Goal: Transaction & Acquisition: Purchase product/service

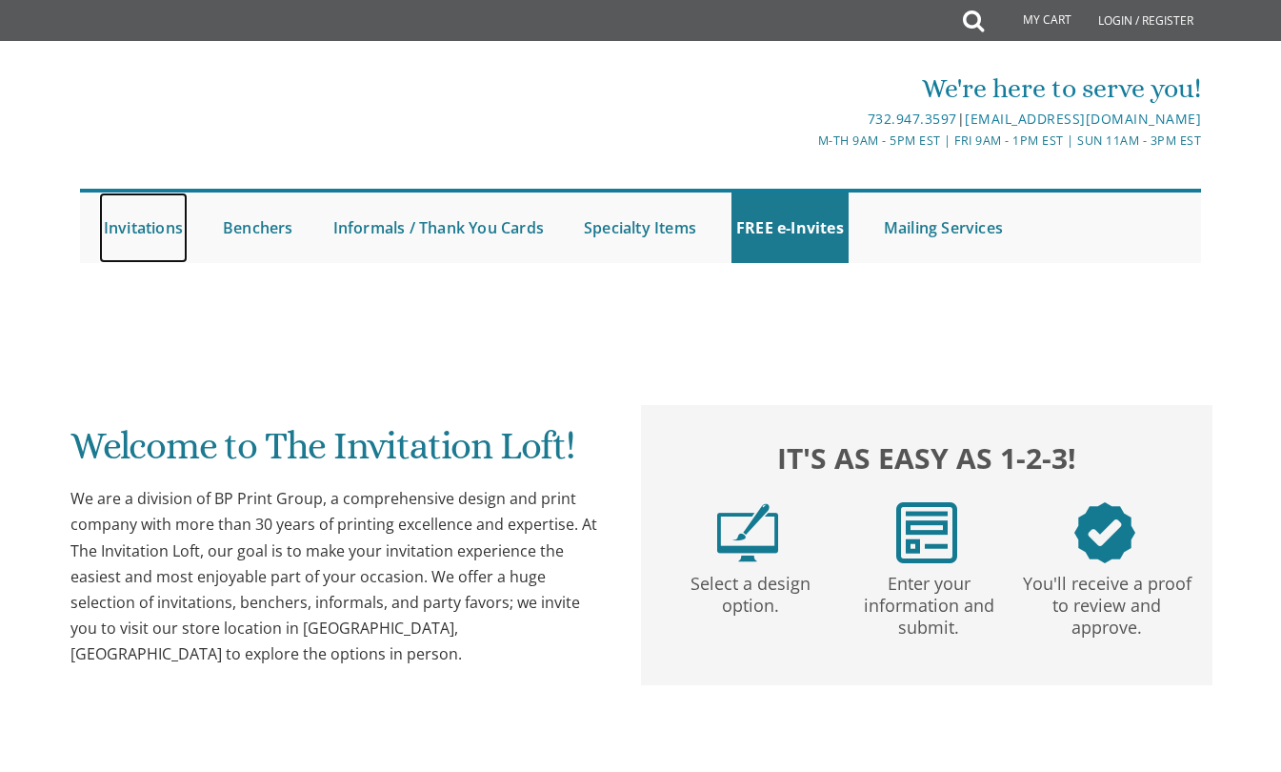
click at [143, 221] on link "Invitations" at bounding box center [143, 227] width 89 height 70
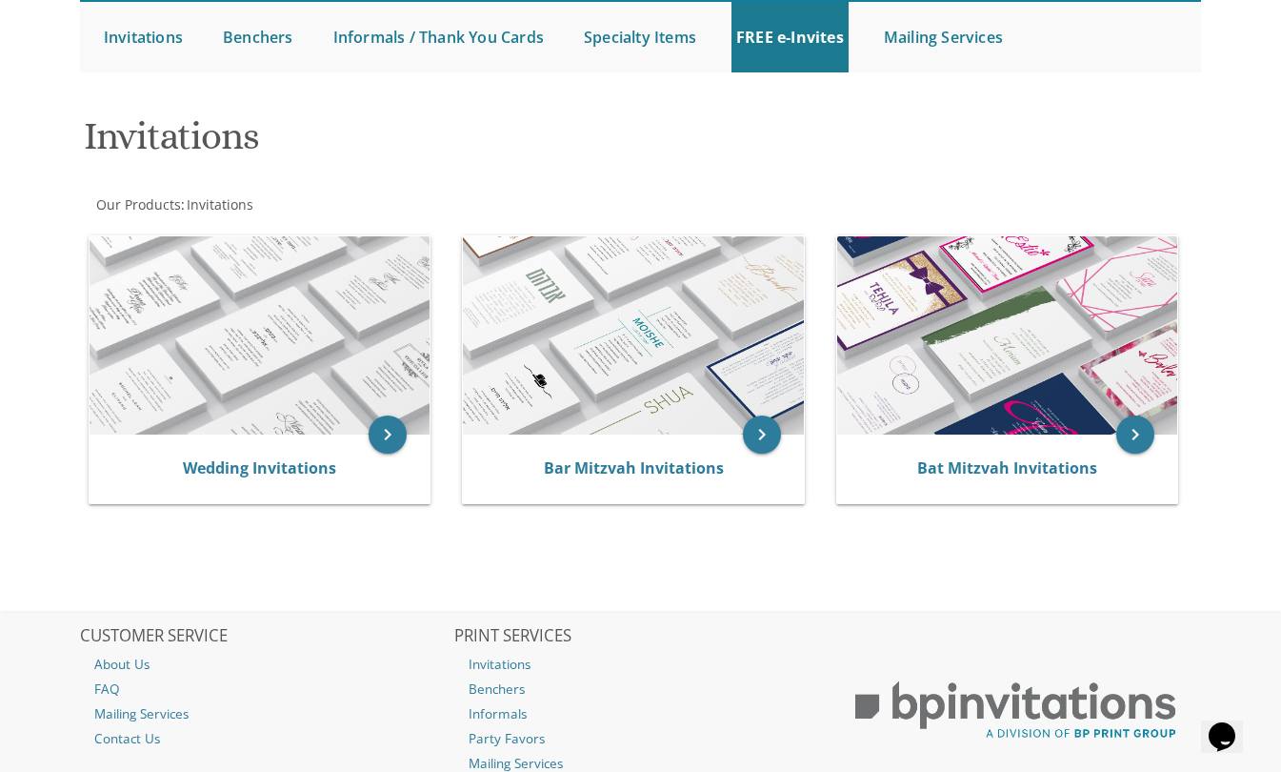
click at [617, 370] on img at bounding box center [633, 335] width 341 height 199
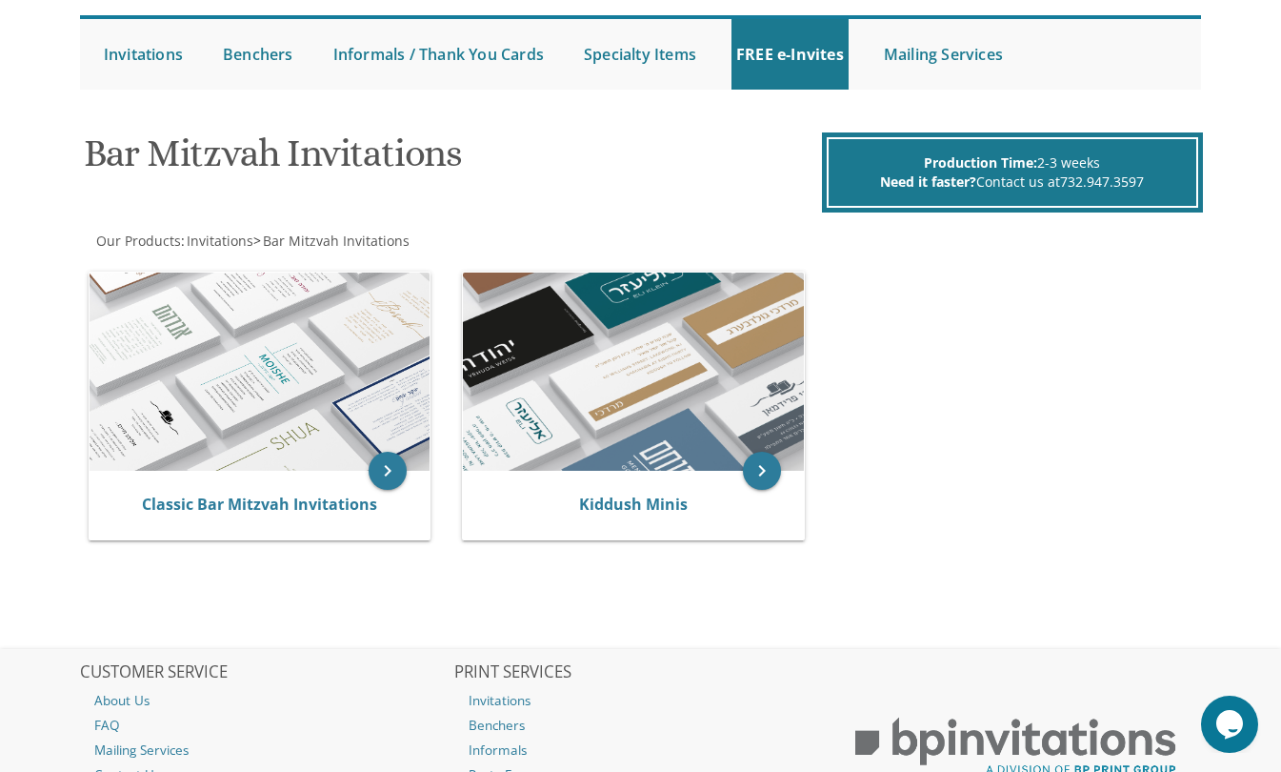
scroll to position [191, 0]
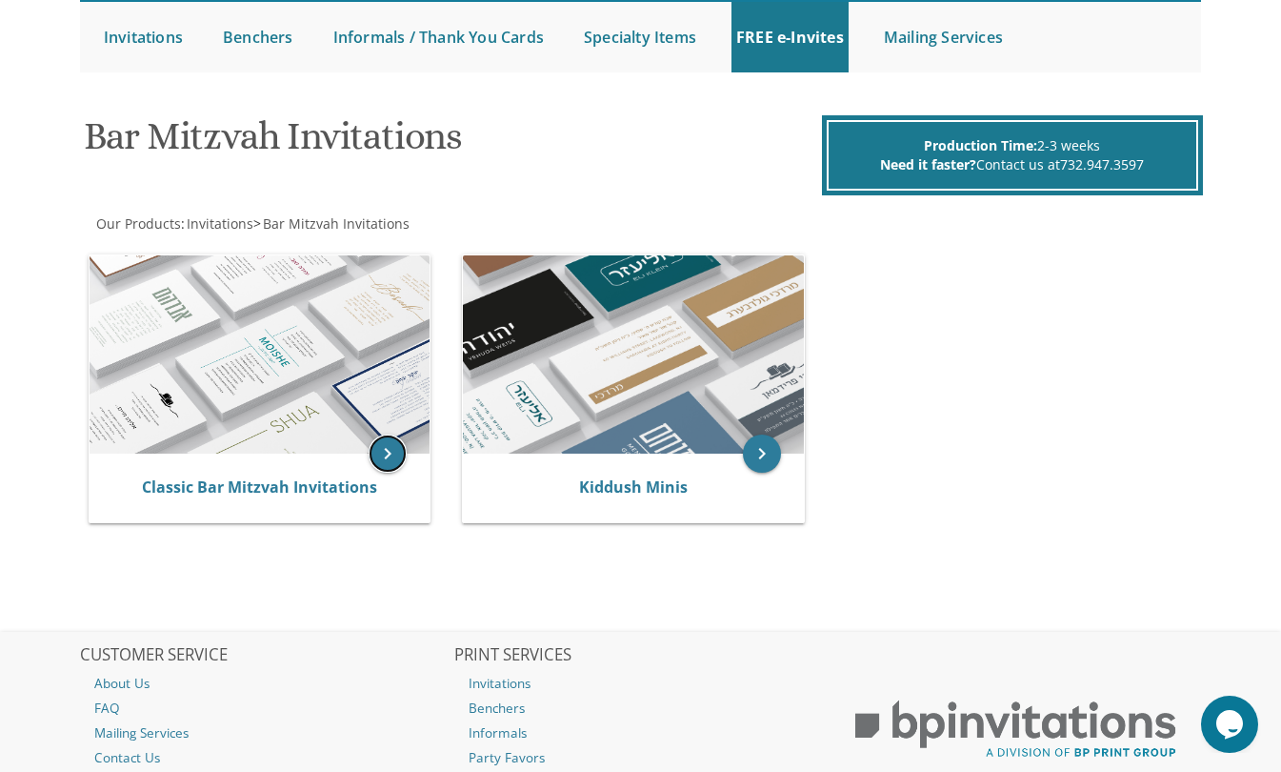
click at [392, 446] on icon "keyboard_arrow_right" at bounding box center [388, 453] width 38 height 38
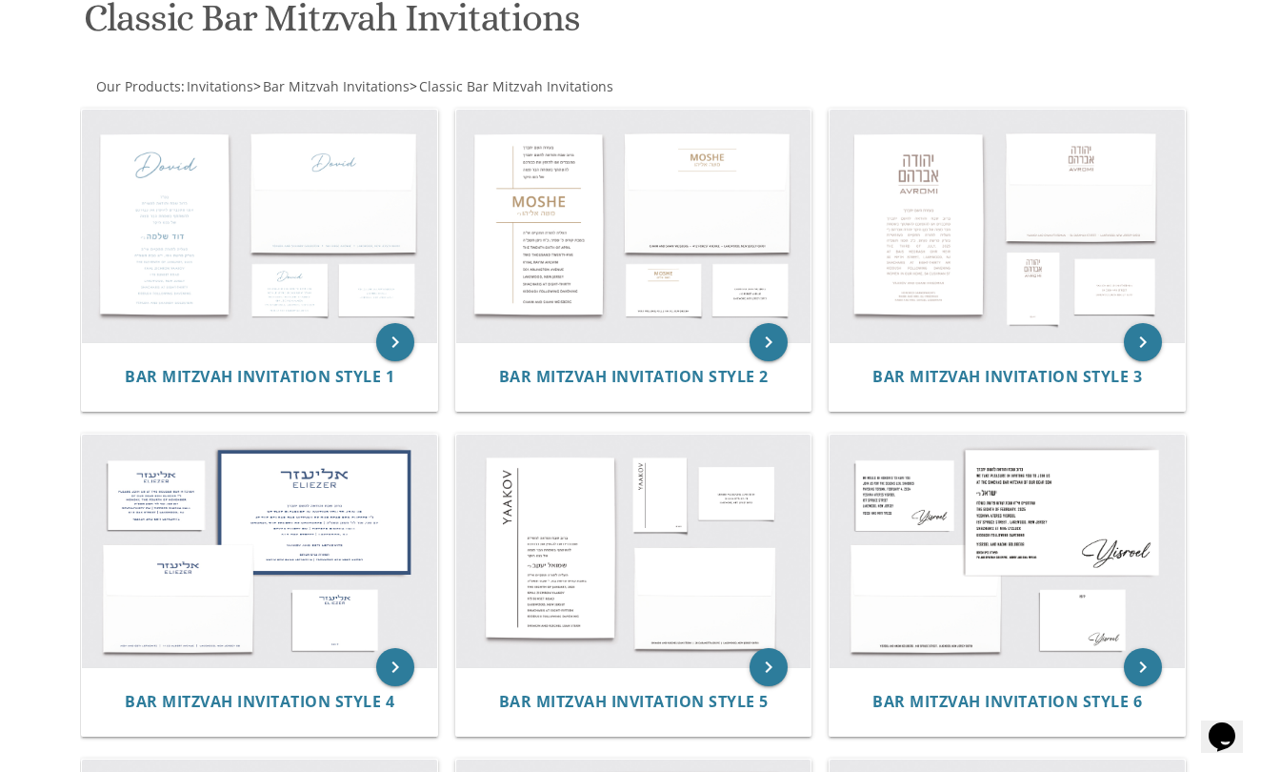
scroll to position [286, 0]
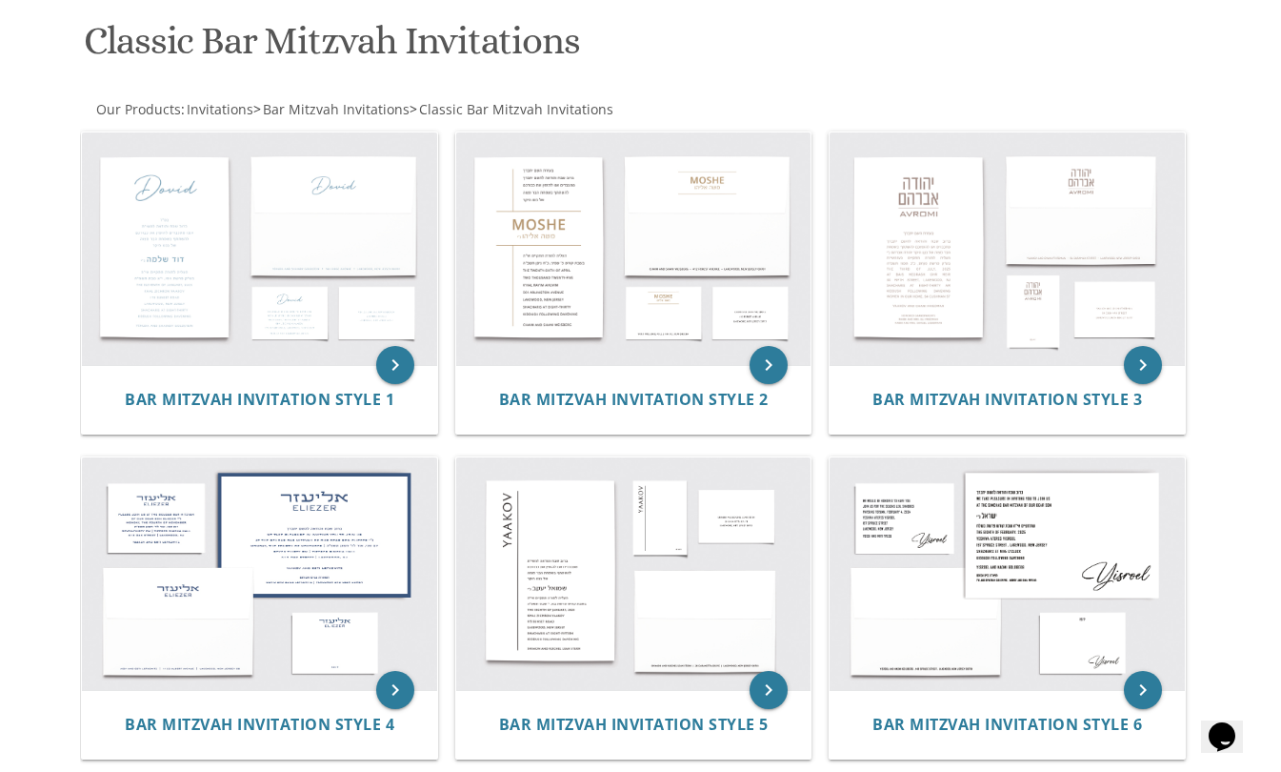
click at [257, 299] on img at bounding box center [259, 248] width 355 height 233
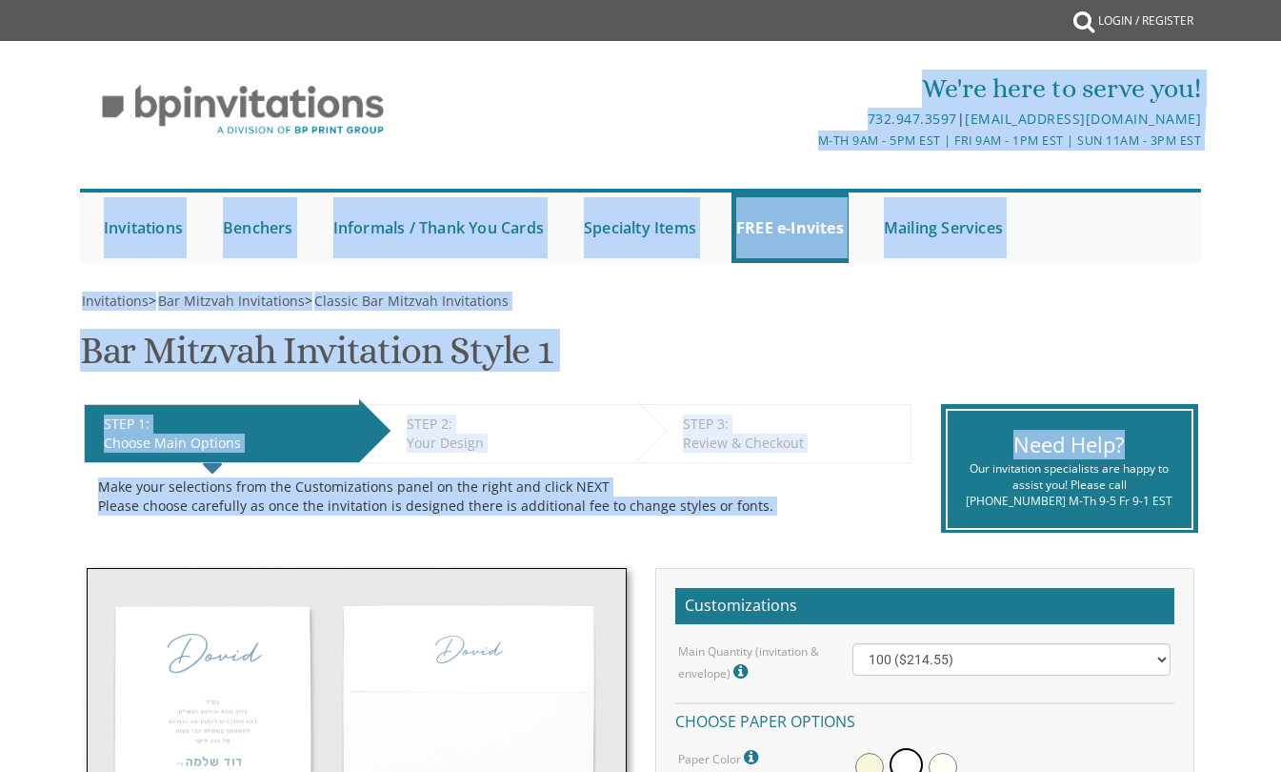
drag, startPoint x: 806, startPoint y: 59, endPoint x: 1258, endPoint y: 443, distance: 592.7
drag, startPoint x: 1258, startPoint y: 443, endPoint x: 1163, endPoint y: 288, distance: 181.7
click at [1163, 288] on div at bounding box center [641, 281] width 1154 height 19
click at [1101, 303] on div "Invitations > Bar Mitzvah Invitations > Classic Bar Mitzvah Invitations" at bounding box center [641, 301] width 1122 height 19
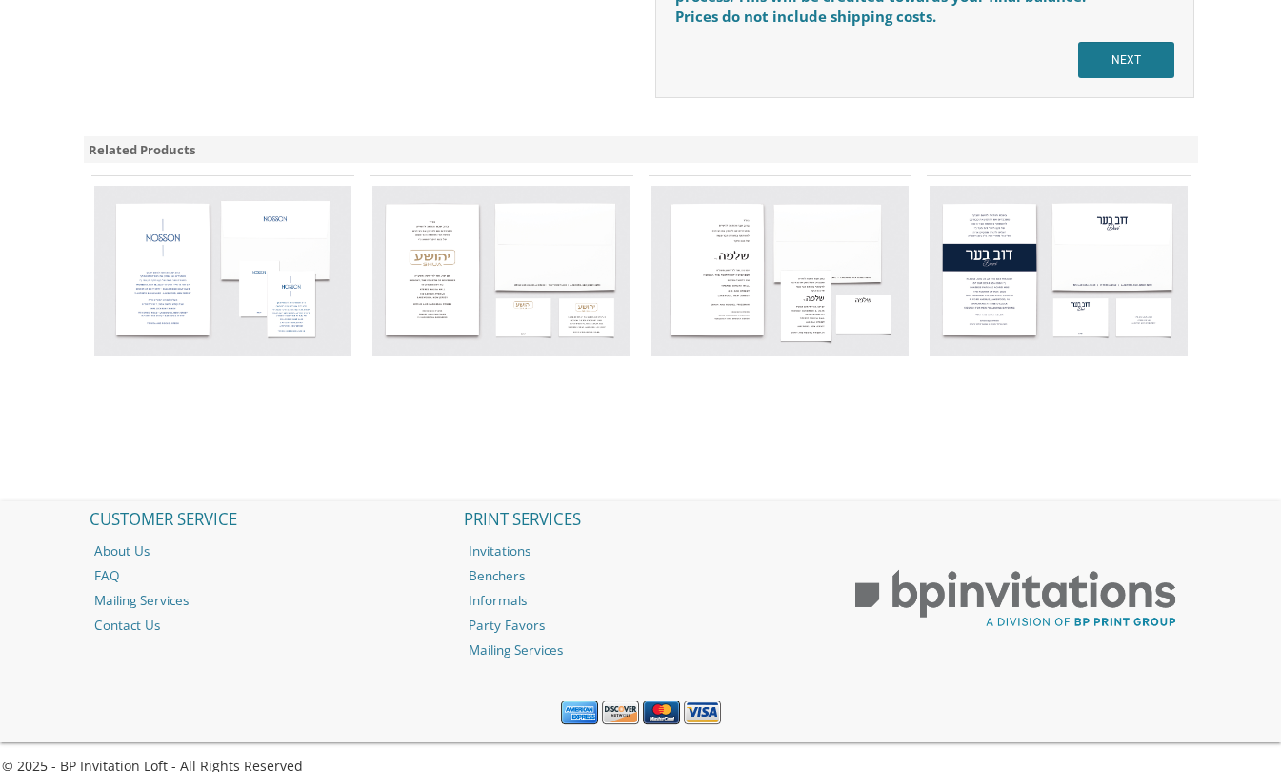
scroll to position [1801, 0]
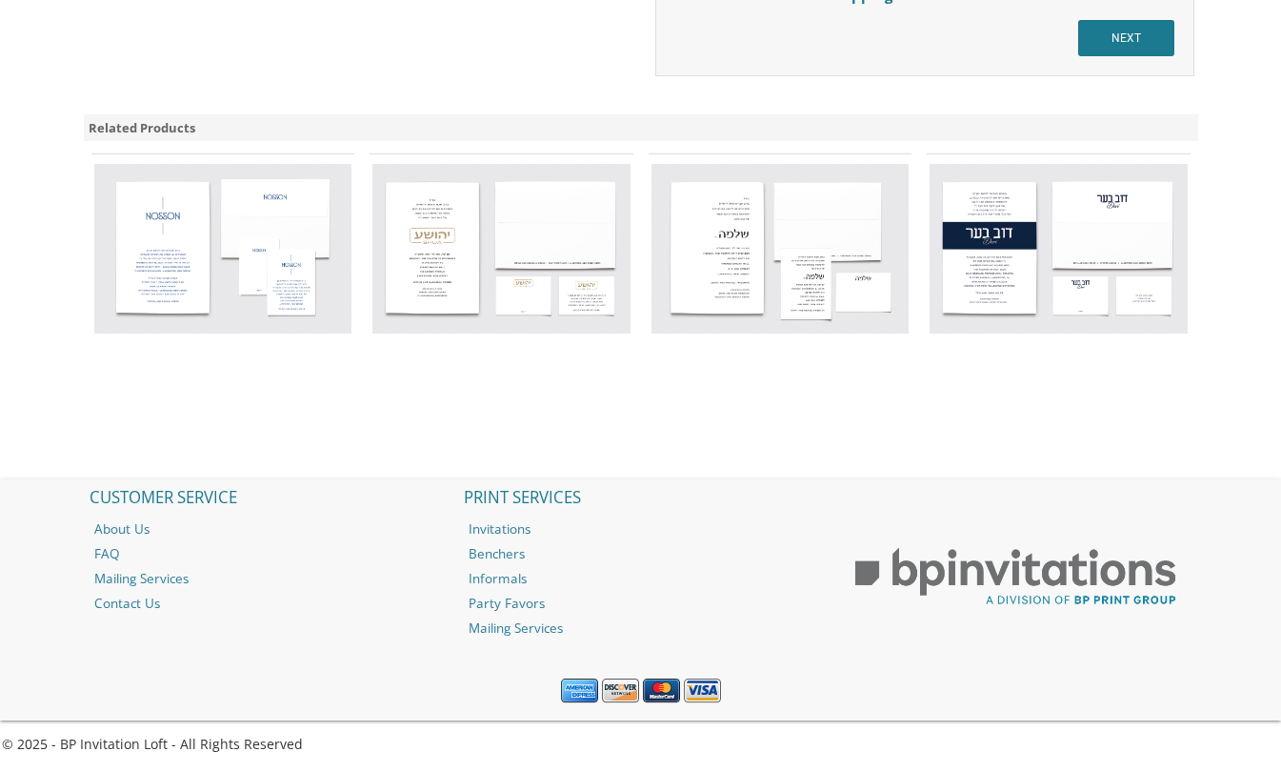
click at [481, 237] on img at bounding box center [501, 249] width 258 height 170
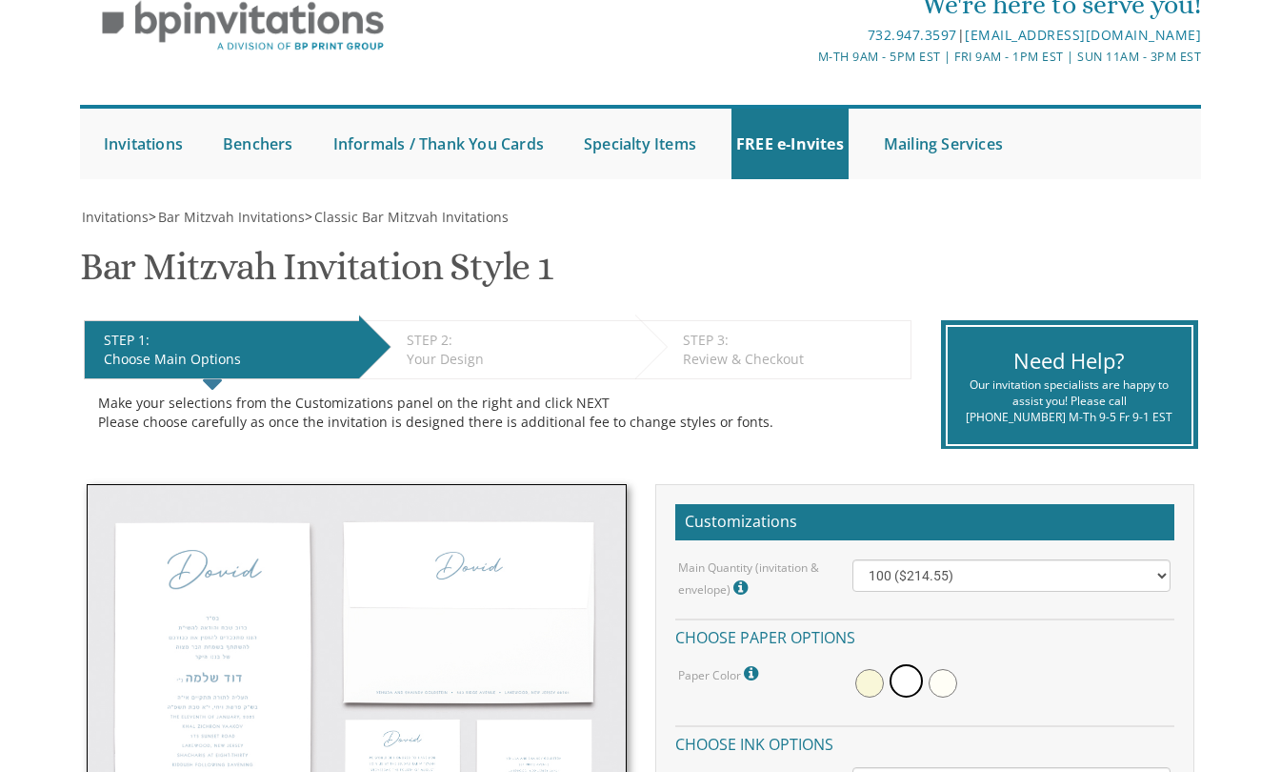
scroll to position [0, 0]
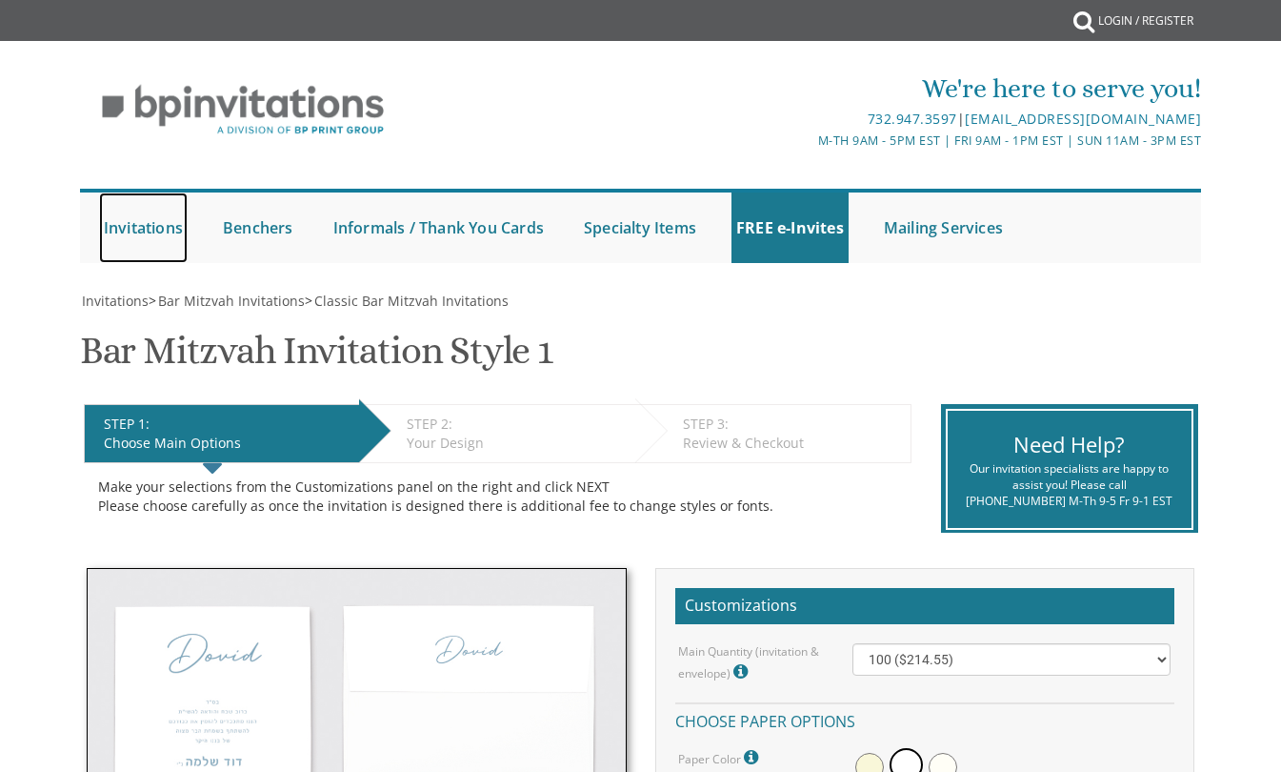
click at [126, 222] on link "Invitations" at bounding box center [143, 227] width 89 height 70
click at [0, 0] on link "Bar Mitzvah" at bounding box center [0, 0] width 0 height 0
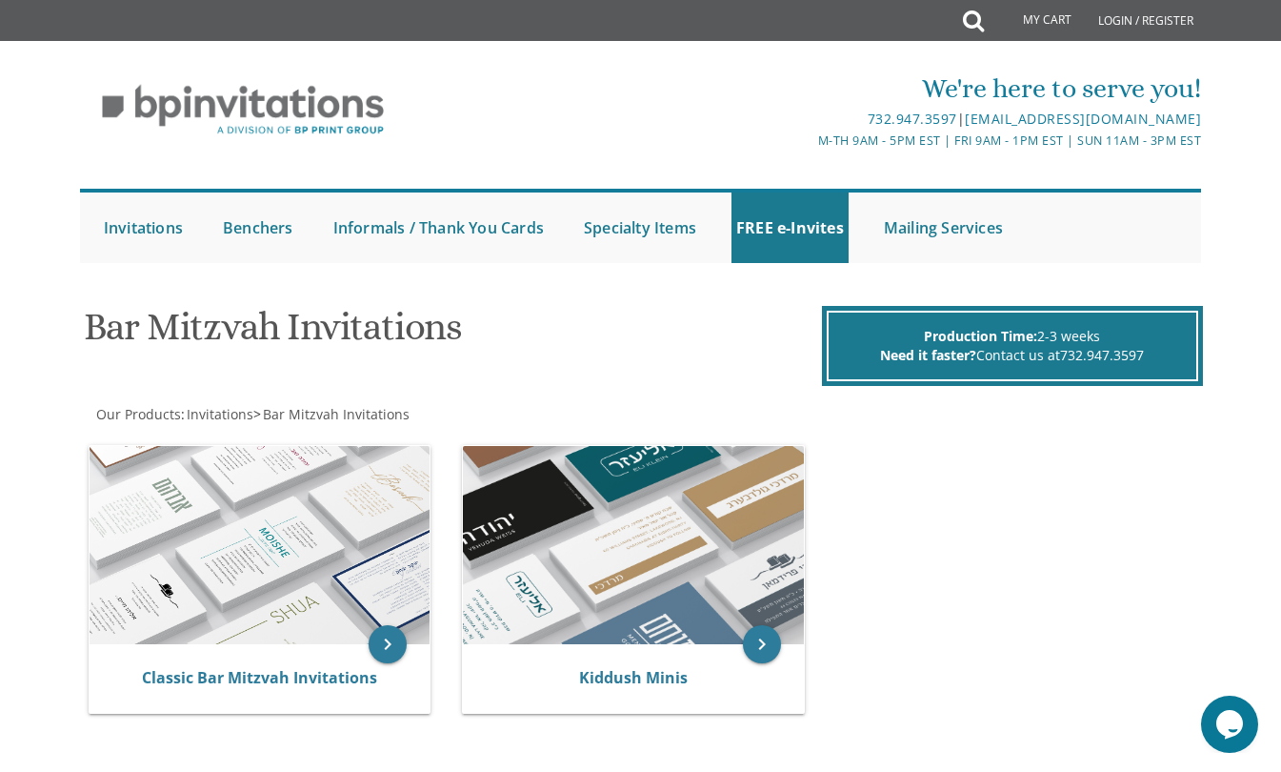
scroll to position [191, 0]
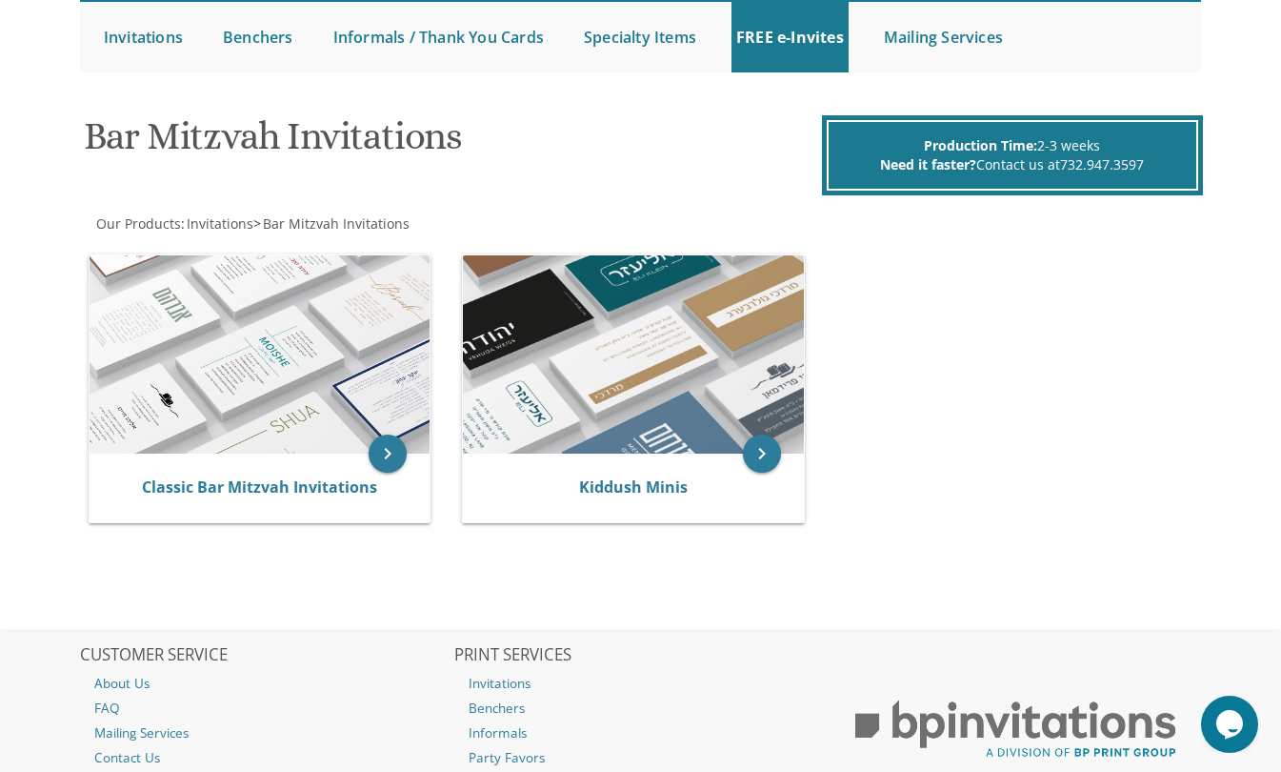
click at [263, 361] on img at bounding box center [260, 354] width 341 height 199
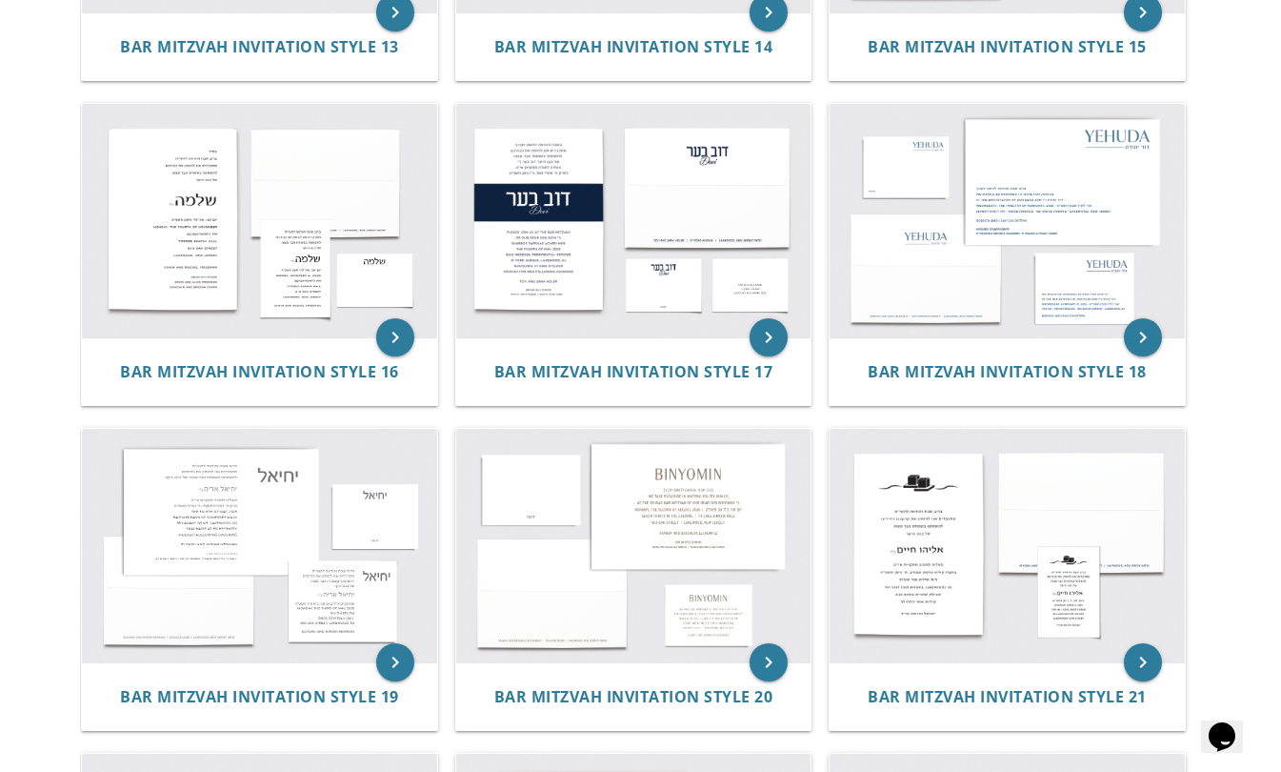
scroll to position [1715, 0]
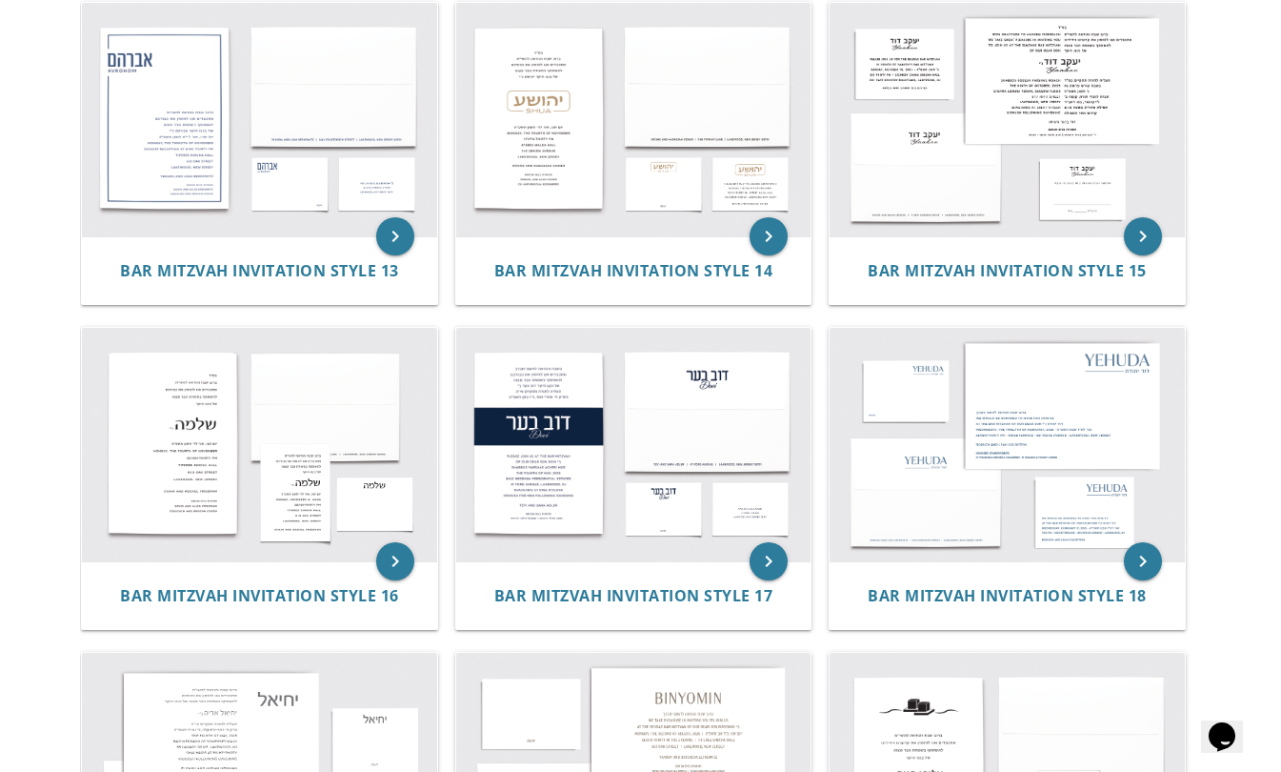
click at [293, 467] on img at bounding box center [259, 444] width 355 height 233
click at [392, 561] on icon "keyboard_arrow_right" at bounding box center [395, 561] width 38 height 38
click at [258, 447] on img at bounding box center [259, 444] width 355 height 233
click at [302, 452] on img at bounding box center [259, 444] width 355 height 233
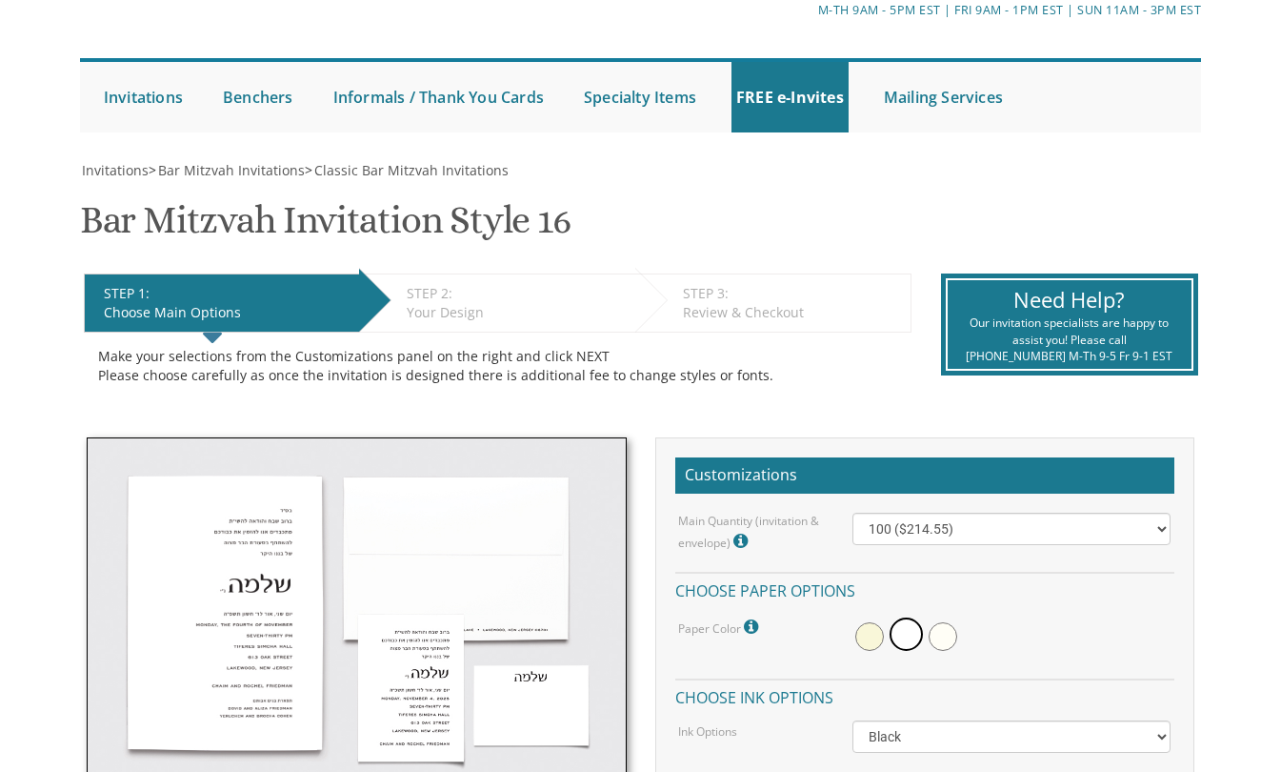
scroll to position [191, 0]
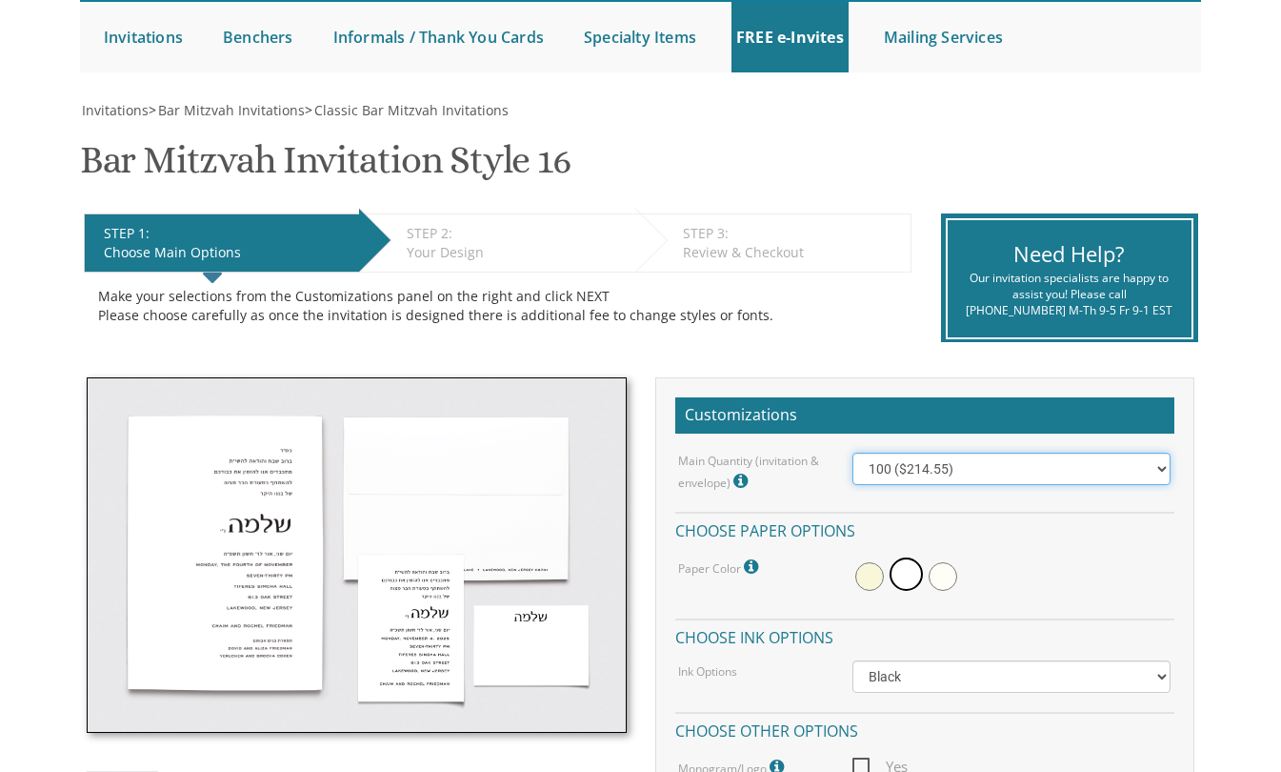
click at [947, 476] on select "100 ($214.55) 200 ($254.60) 300 ($294.25) 400 ($333.55) 500 ($373.90) 600 ($413…" at bounding box center [1012, 469] width 319 height 32
select select "200"
click at [853, 453] on select "100 ($214.55) 200 ($254.60) 300 ($294.25) 400 ($333.55) 500 ($373.90) 600 ($413…" at bounding box center [1012, 469] width 319 height 32
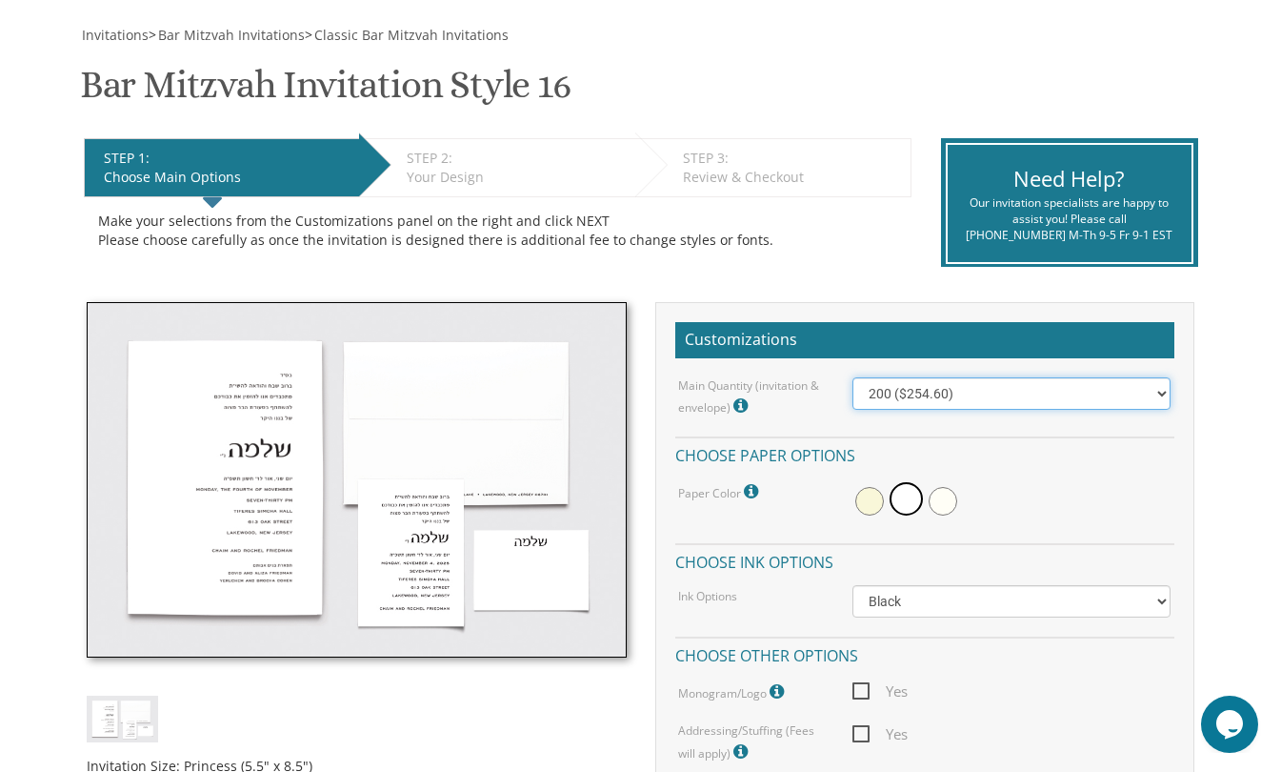
scroll to position [286, 0]
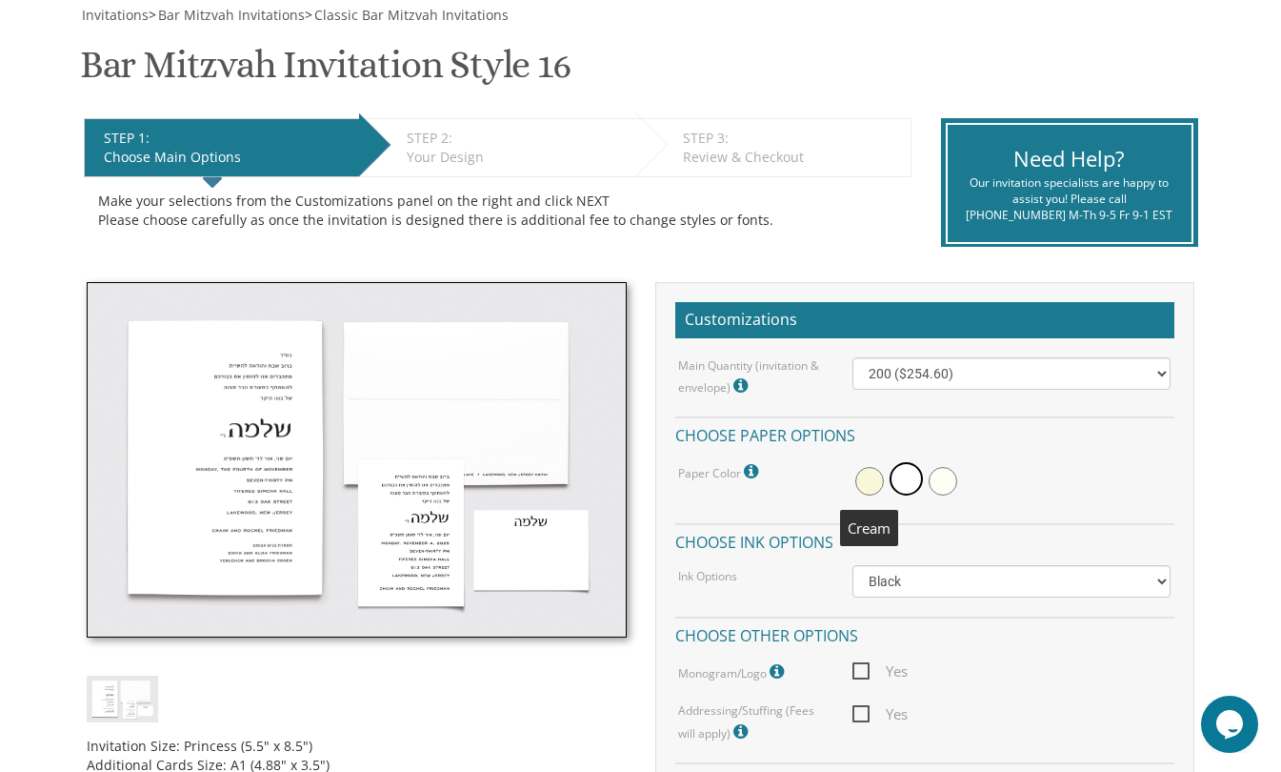
click at [870, 481] on span at bounding box center [869, 481] width 29 height 29
click at [909, 479] on span at bounding box center [909, 481] width 29 height 29
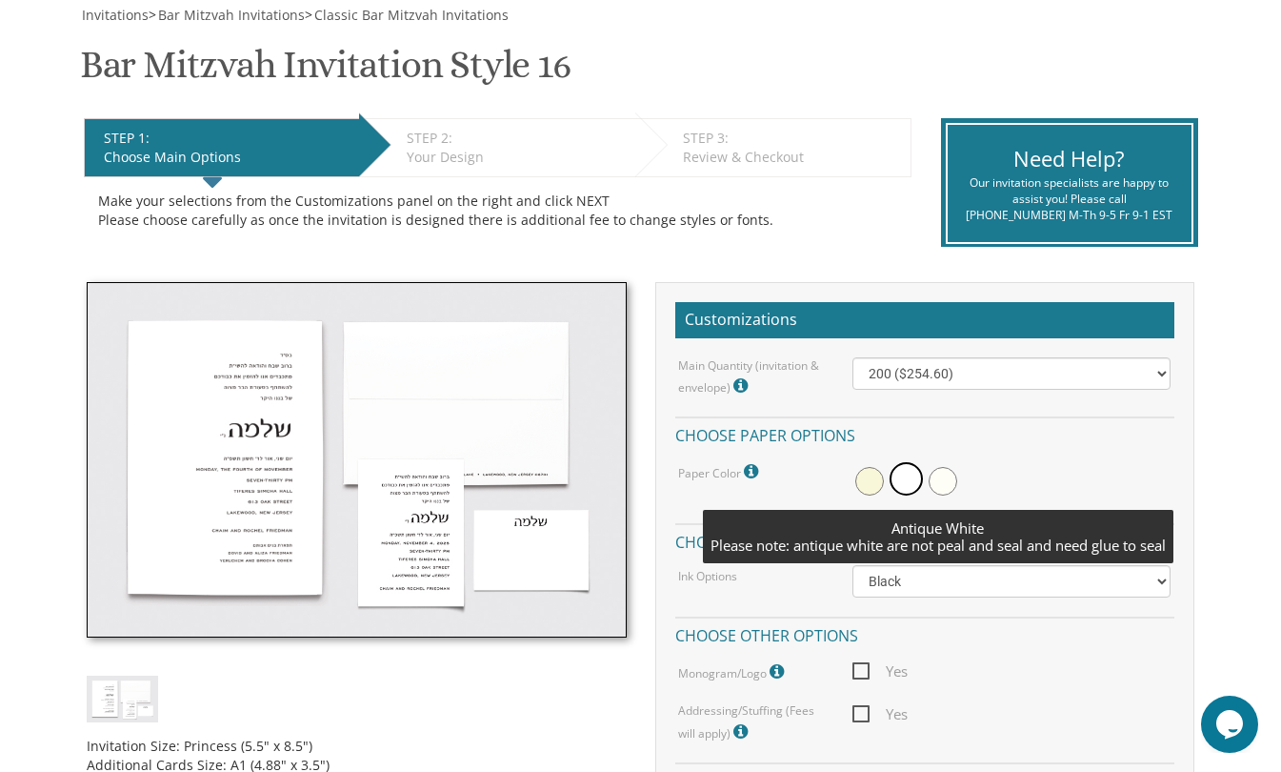
click at [945, 485] on span at bounding box center [943, 481] width 29 height 29
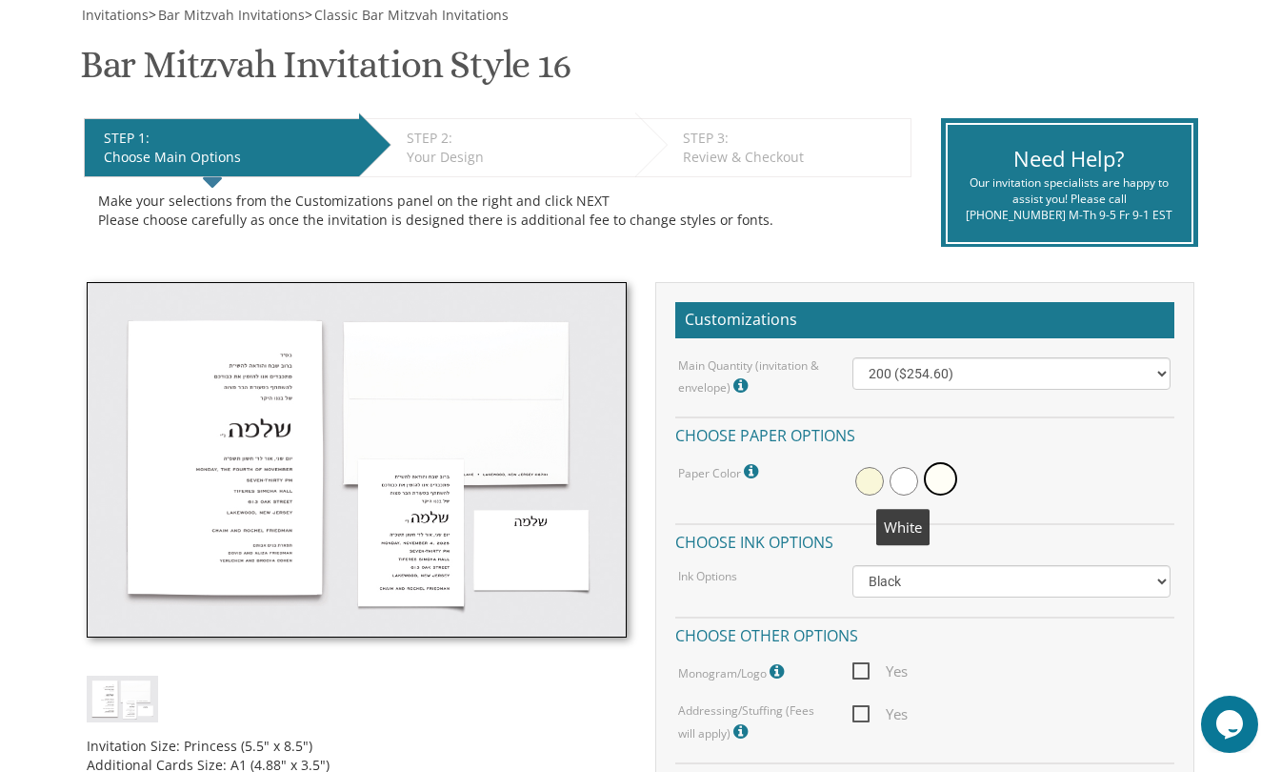
click at [900, 477] on span at bounding box center [904, 481] width 29 height 29
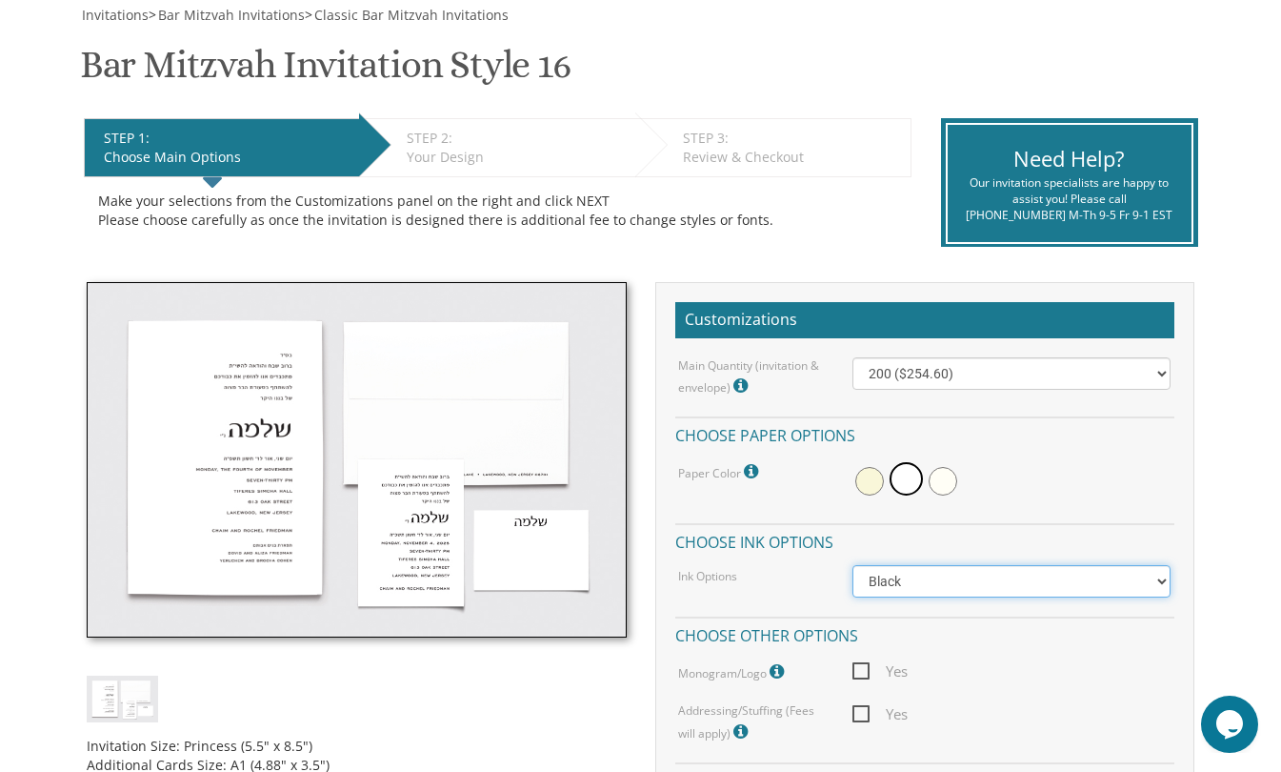
click at [905, 576] on select "Black Colored Ink ($65.00) Black + One Color ($100.00) Two Colors ($165.00)" at bounding box center [1012, 581] width 319 height 32
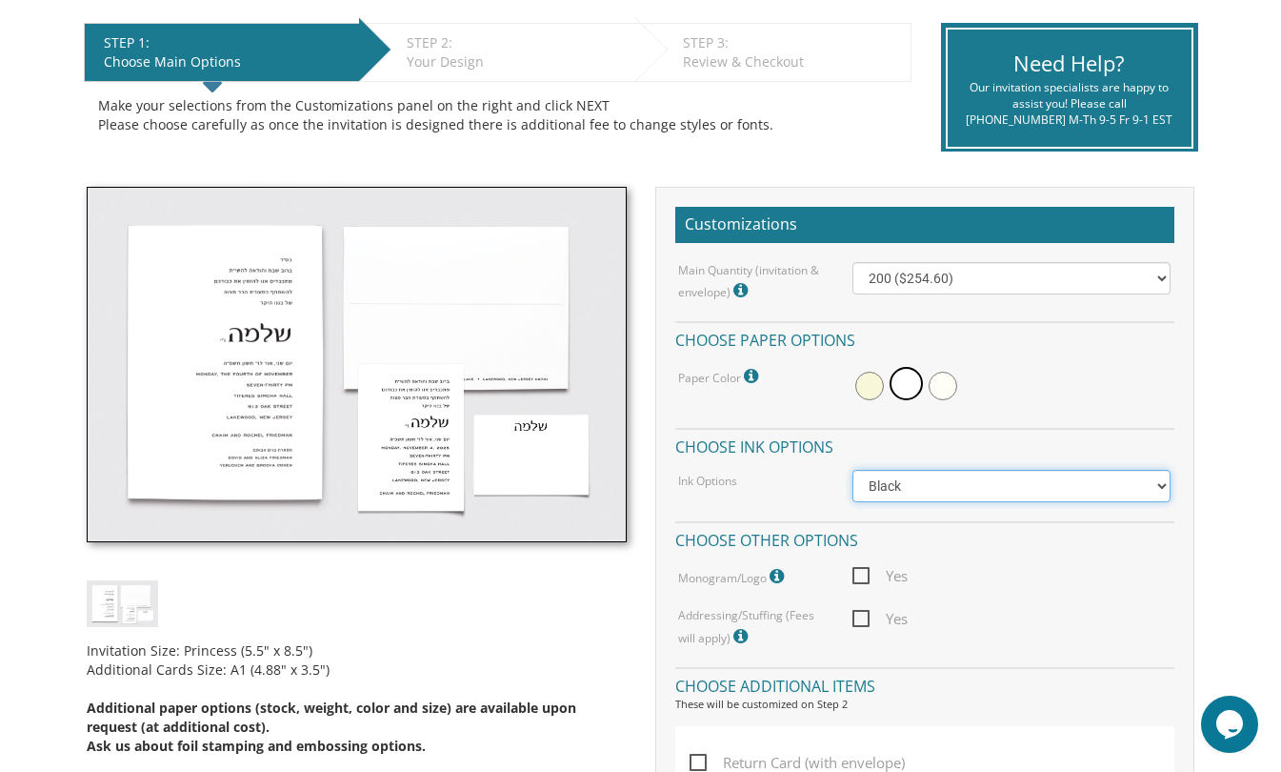
click at [908, 493] on select "Black Colored Ink ($65.00) Black + One Color ($100.00) Two Colors ($165.00)" at bounding box center [1012, 486] width 319 height 32
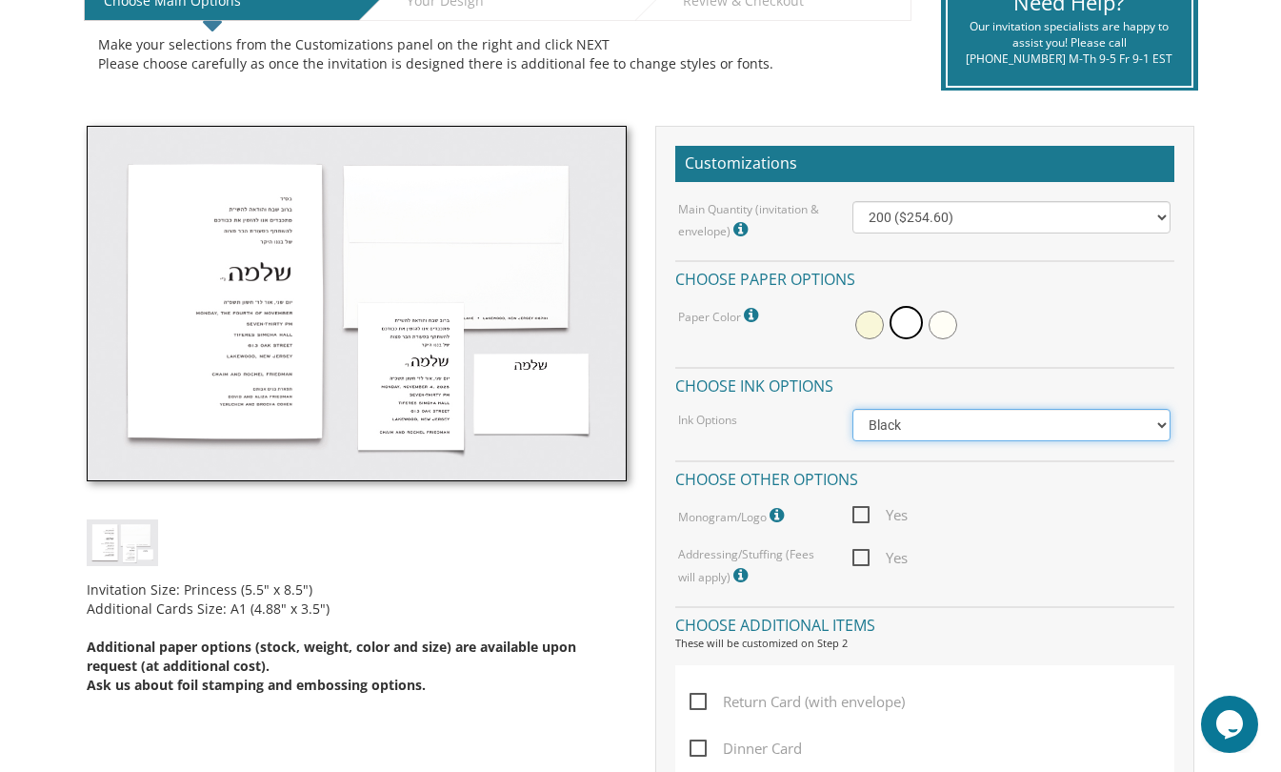
scroll to position [476, 0]
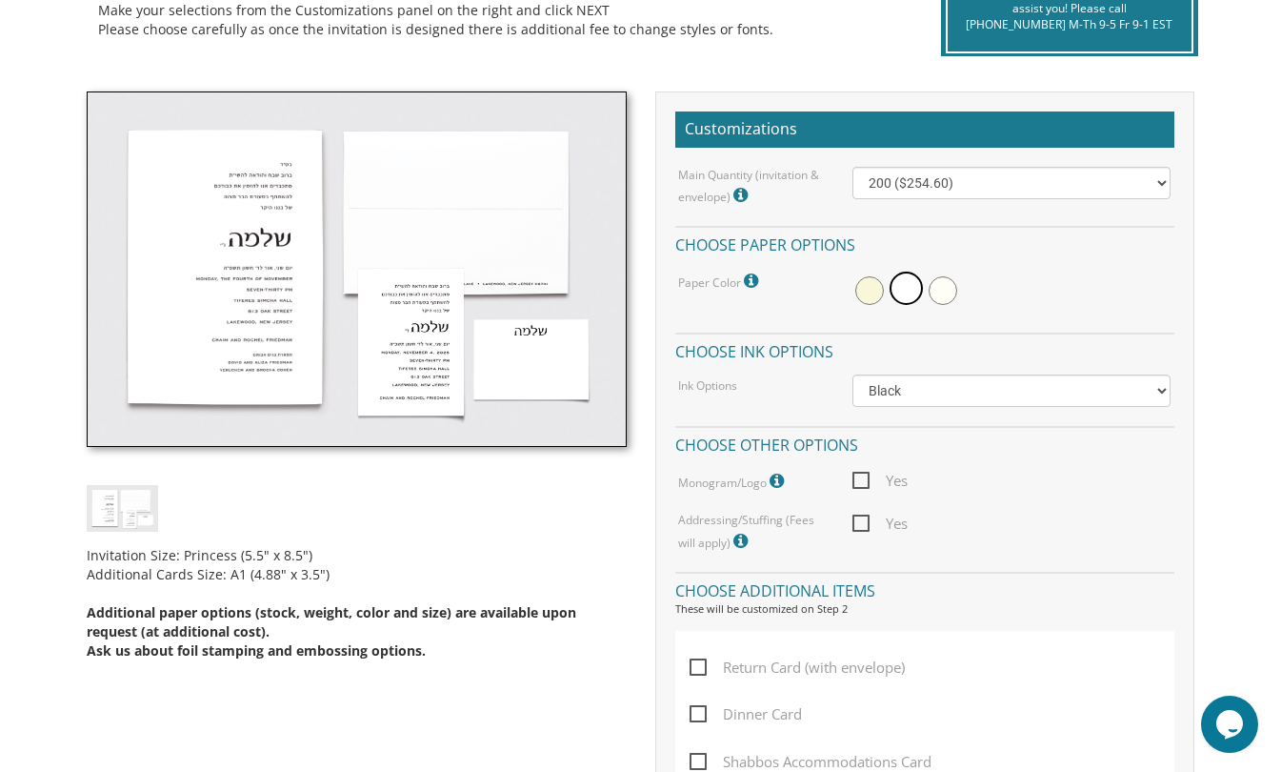
click at [860, 478] on span "Yes" at bounding box center [880, 481] width 55 height 24
click at [860, 478] on input "Yes" at bounding box center [859, 479] width 12 height 12
checkbox input "true"
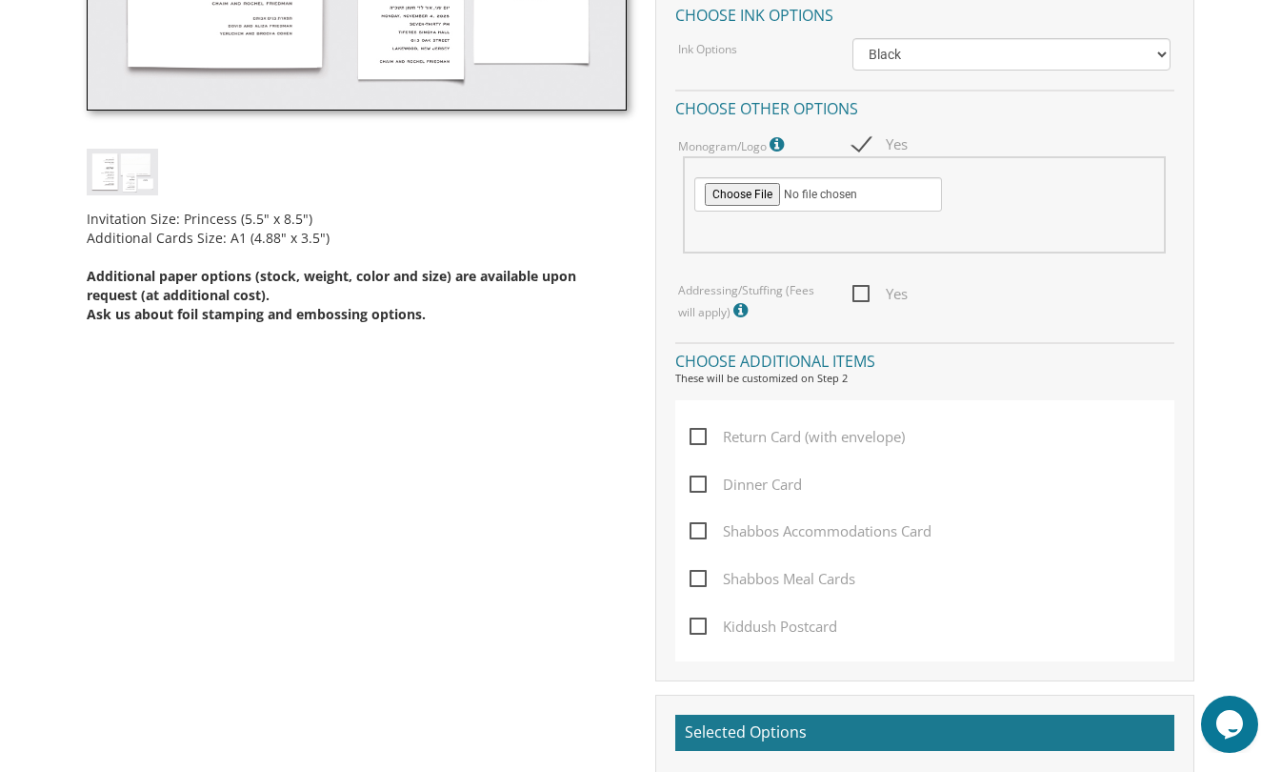
scroll to position [667, 0]
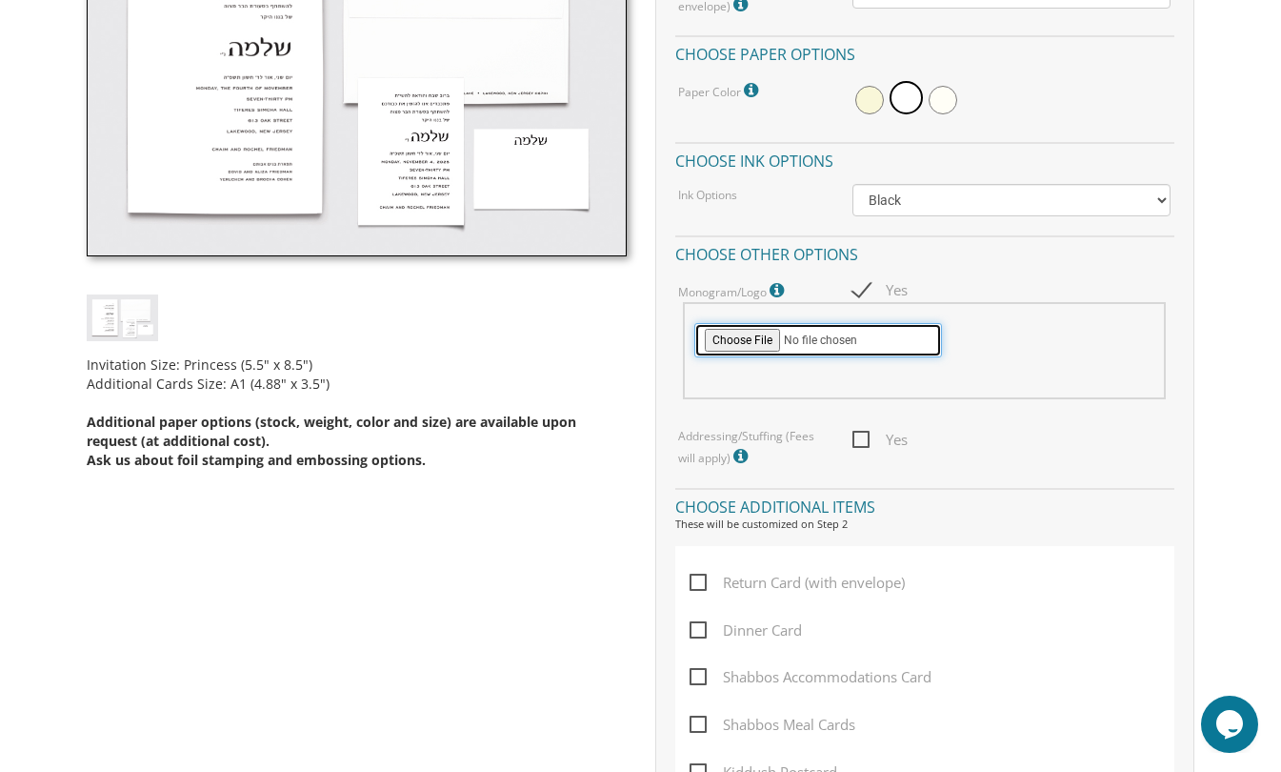
click at [758, 342] on input "file" at bounding box center [818, 340] width 248 height 34
click at [756, 342] on input "file" at bounding box center [818, 340] width 248 height 34
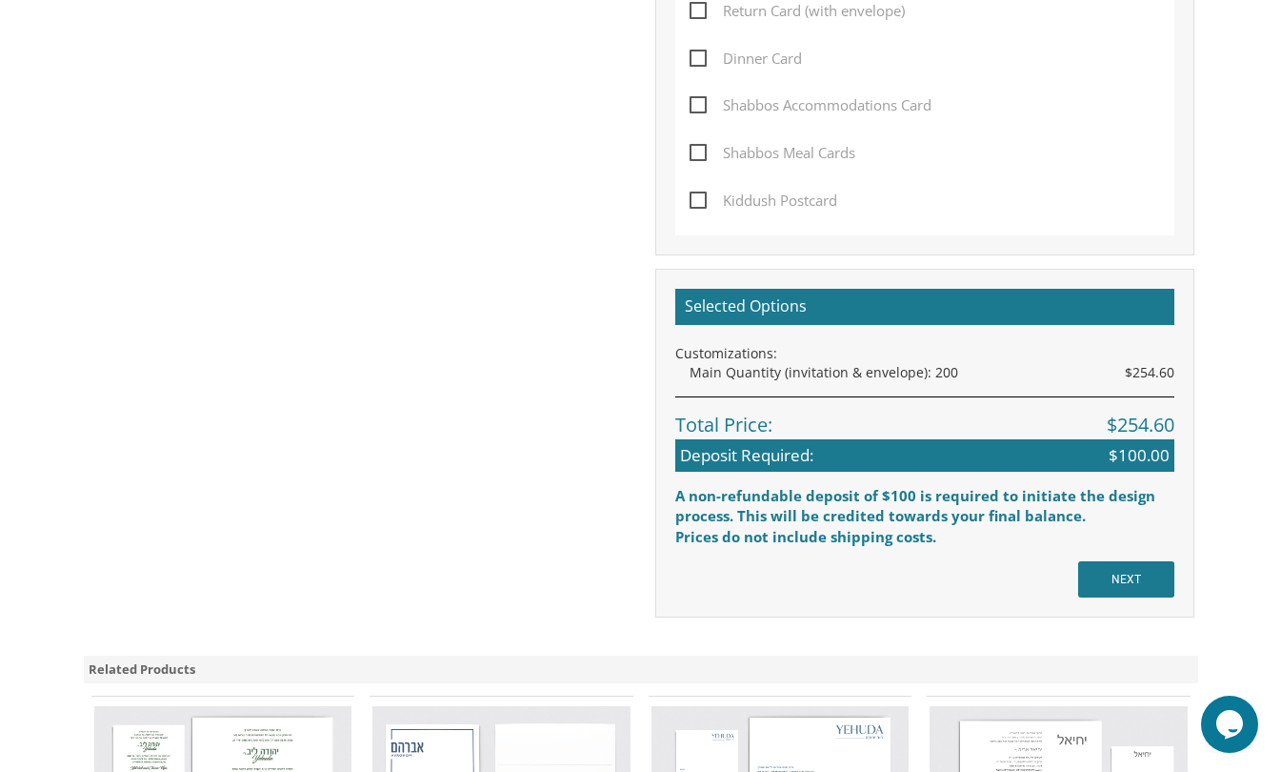
scroll to position [1238, 0]
click at [701, 187] on label "Shabbos Meal Cards" at bounding box center [777, 165] width 175 height 48
click at [701, 157] on input "Shabbos Meal Cards" at bounding box center [696, 151] width 12 height 12
checkbox input "true"
click at [698, 200] on span "Kiddush Postcard" at bounding box center [764, 201] width 148 height 24
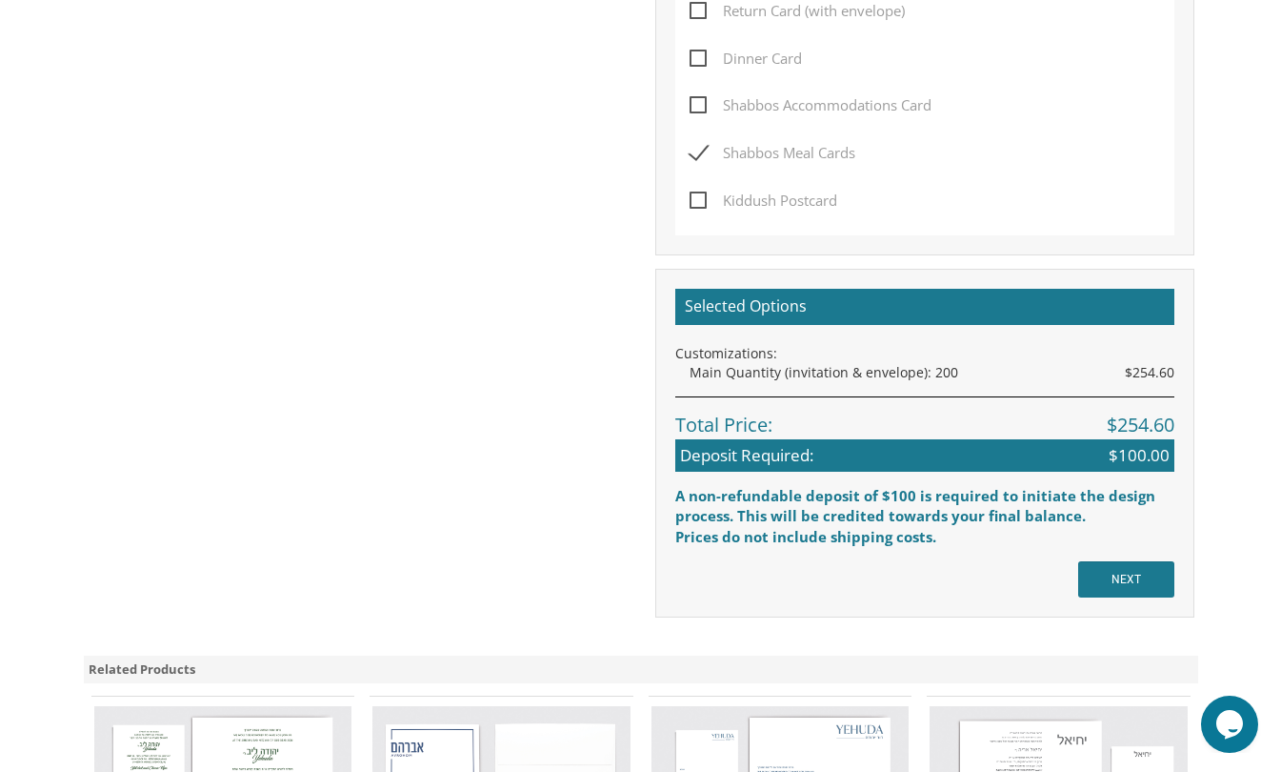
click at [698, 200] on input "Kiddush Postcard" at bounding box center [696, 198] width 12 height 12
checkbox input "true"
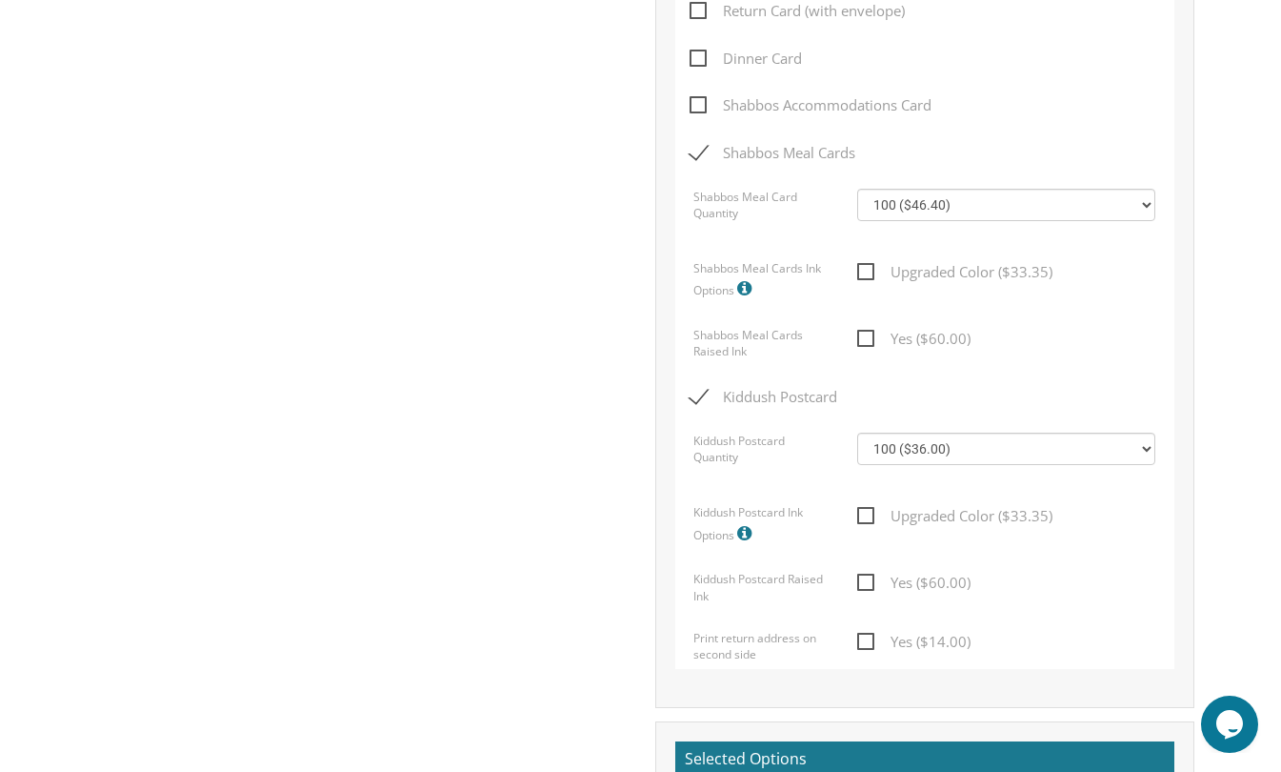
click at [695, 149] on span "Shabbos Meal Cards" at bounding box center [773, 153] width 166 height 24
click at [695, 149] on input "Shabbos Meal Cards" at bounding box center [696, 151] width 12 height 12
checkbox input "false"
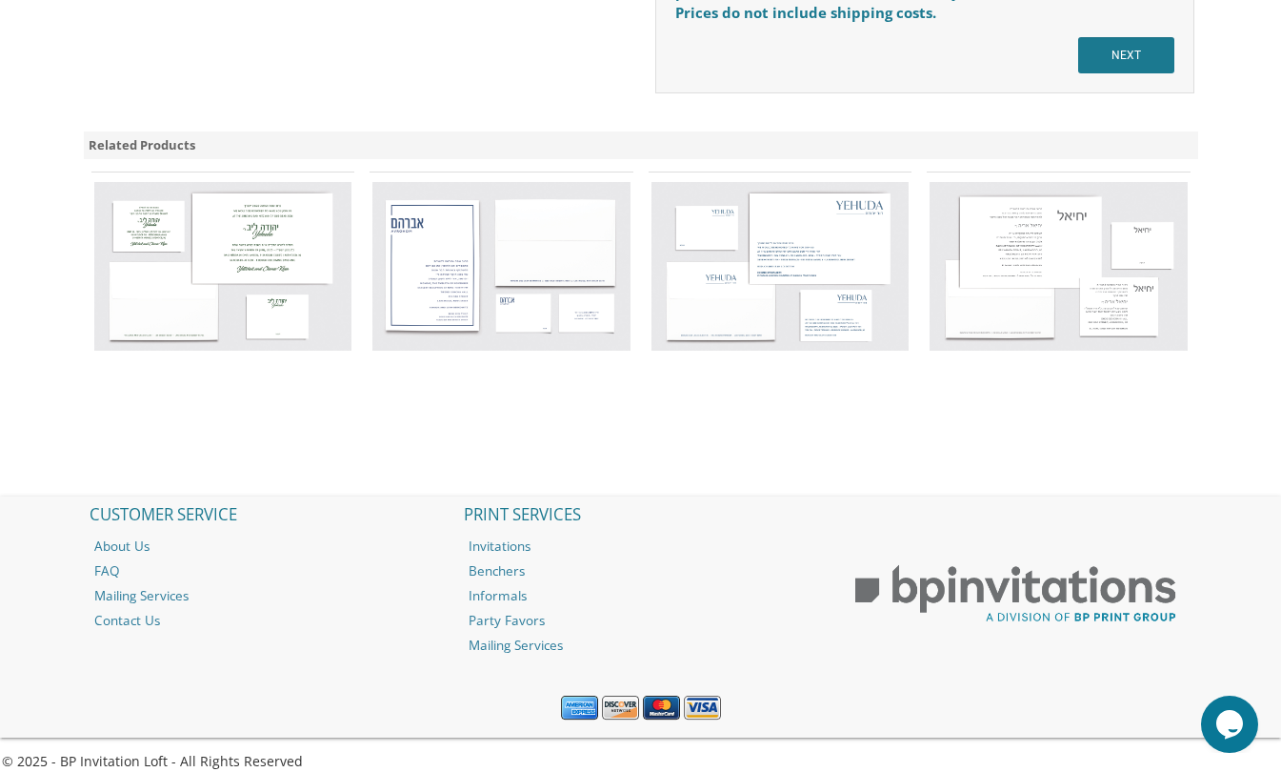
scroll to position [2055, 0]
